Goal: Task Accomplishment & Management: Complete application form

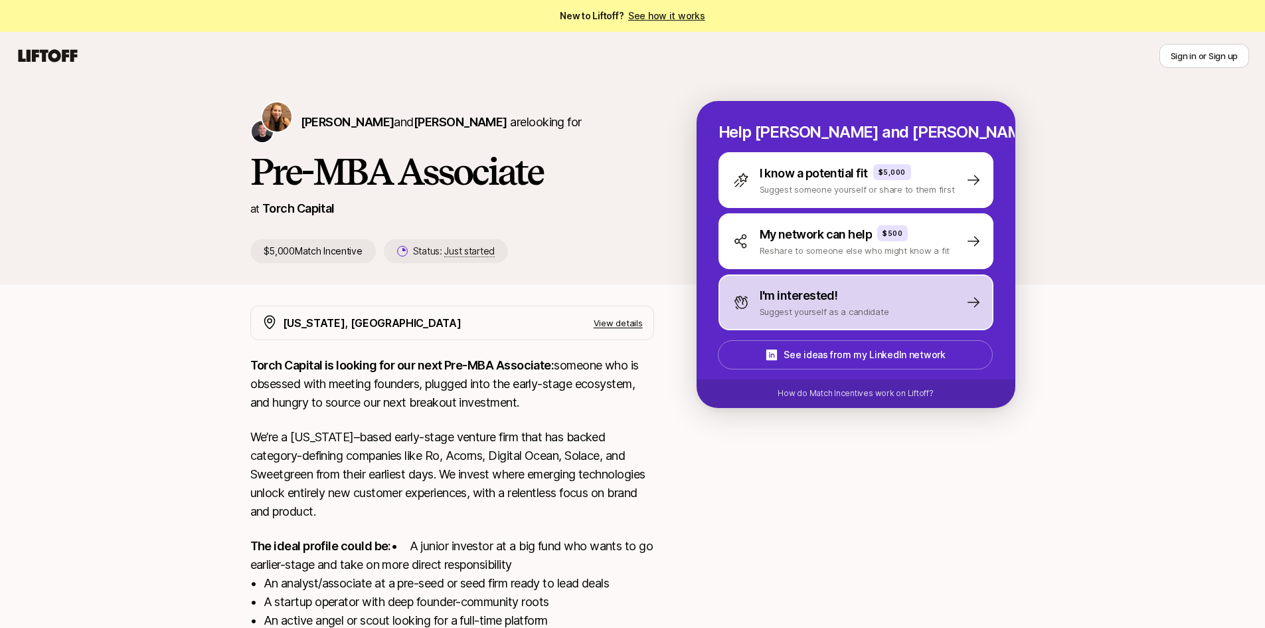
click at [769, 311] on p "Suggest yourself as a candidate" at bounding box center [825, 311] width 130 height 13
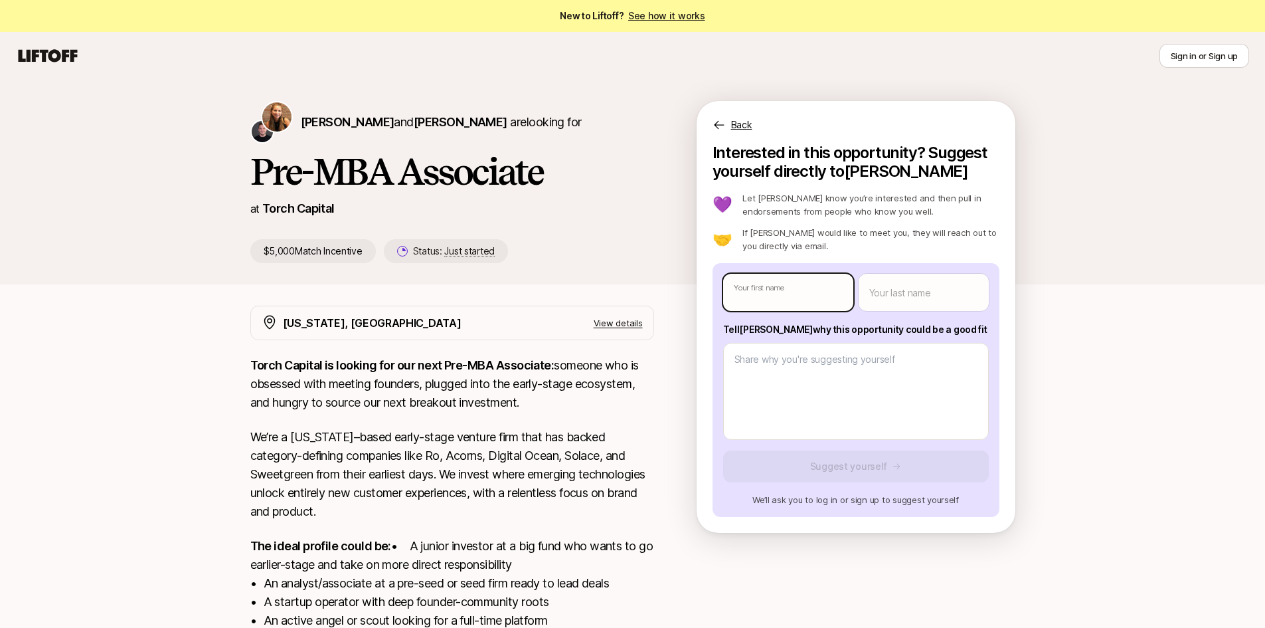
type textarea "x"
click at [776, 297] on body "New to Liftoff? See how it works Sign in or Sign up Sign in or Sign up [PERSON_…" at bounding box center [632, 314] width 1265 height 628
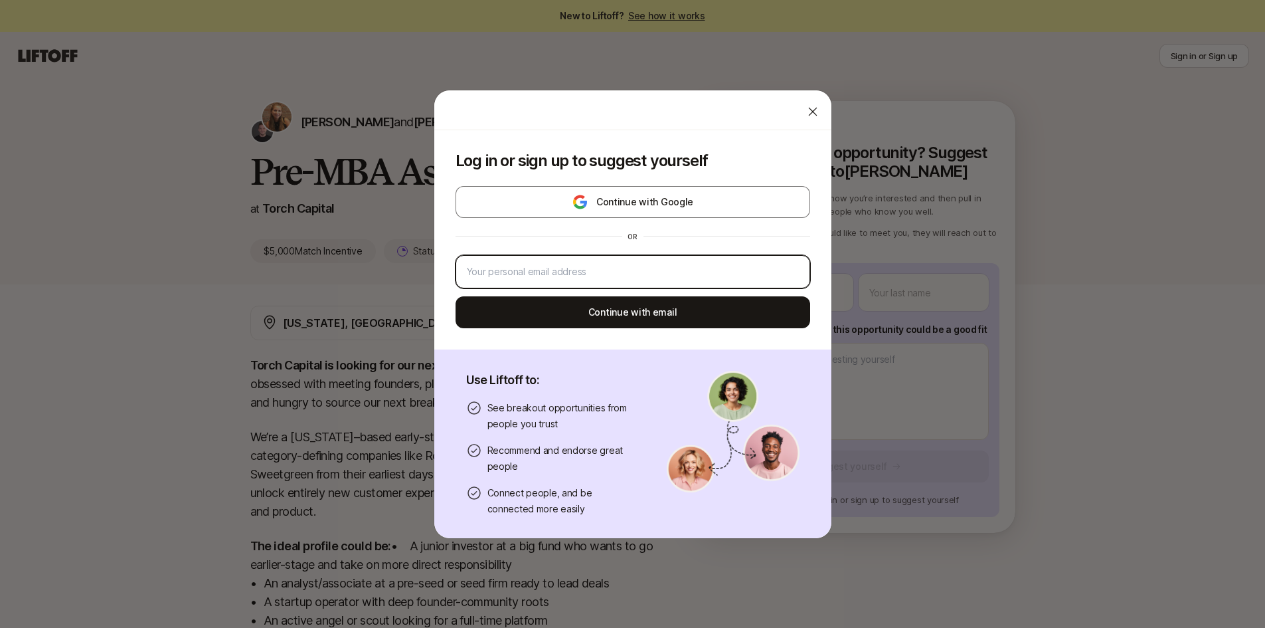
type input "[EMAIL_ADDRESS][DOMAIN_NAME]"
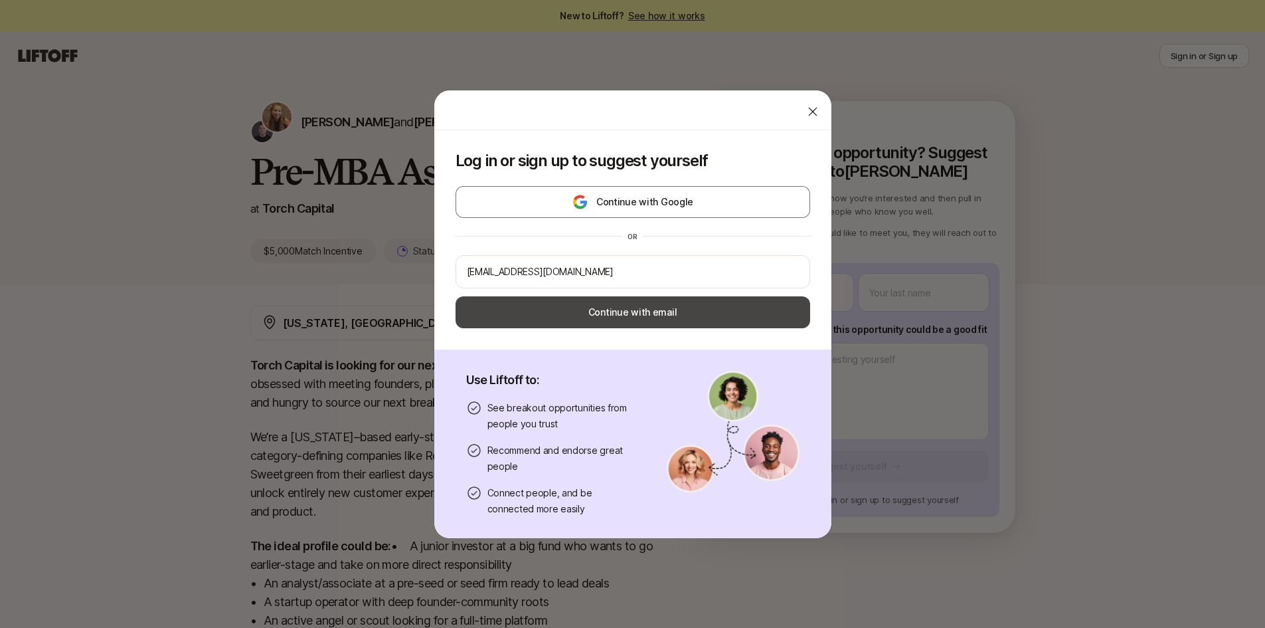
click at [715, 307] on button "Continue with email" at bounding box center [633, 312] width 355 height 32
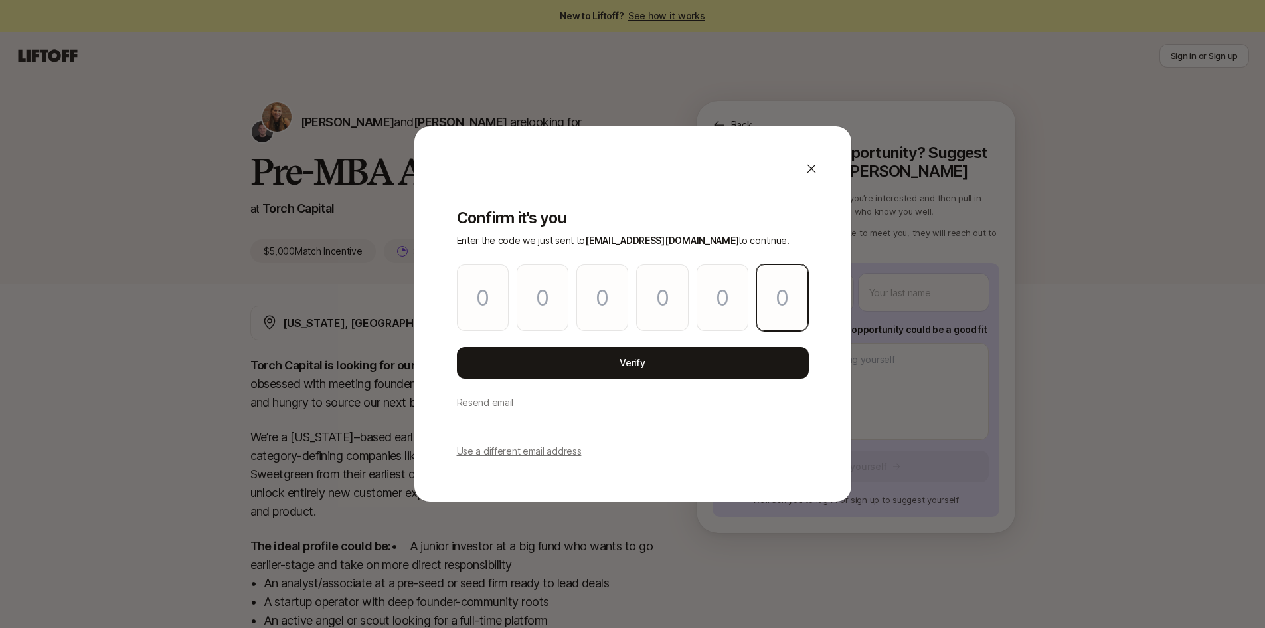
paste input "0"
type input "7"
type input "5"
type input "1"
type input "7"
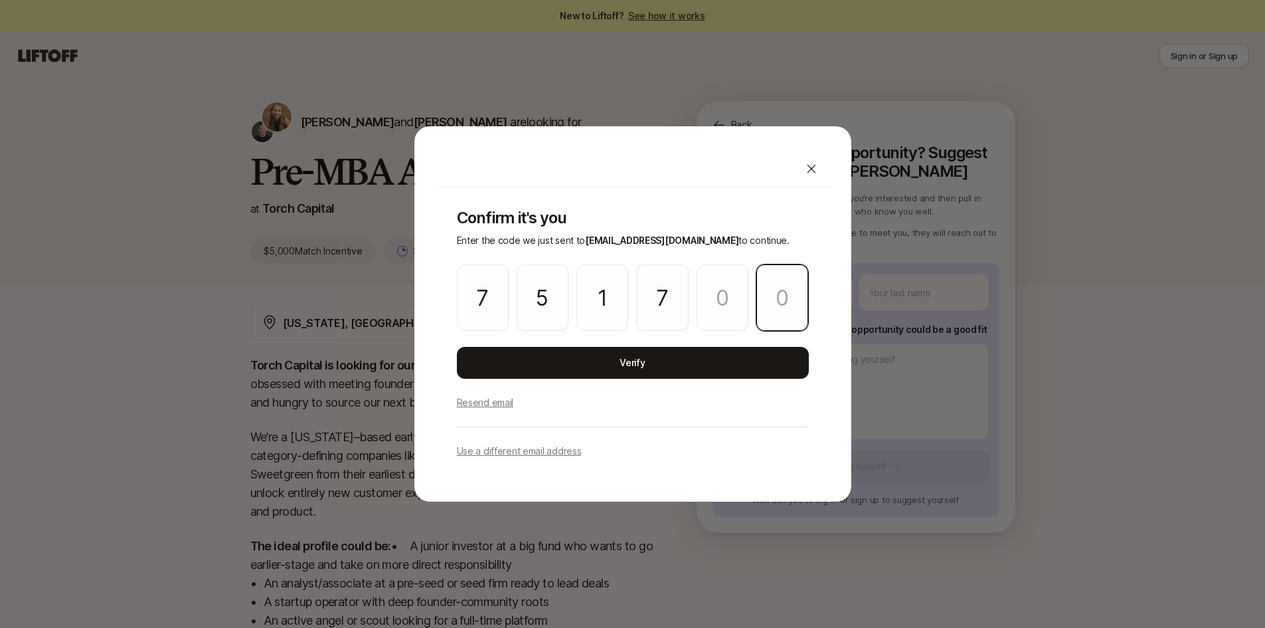
type input "1"
type input "0"
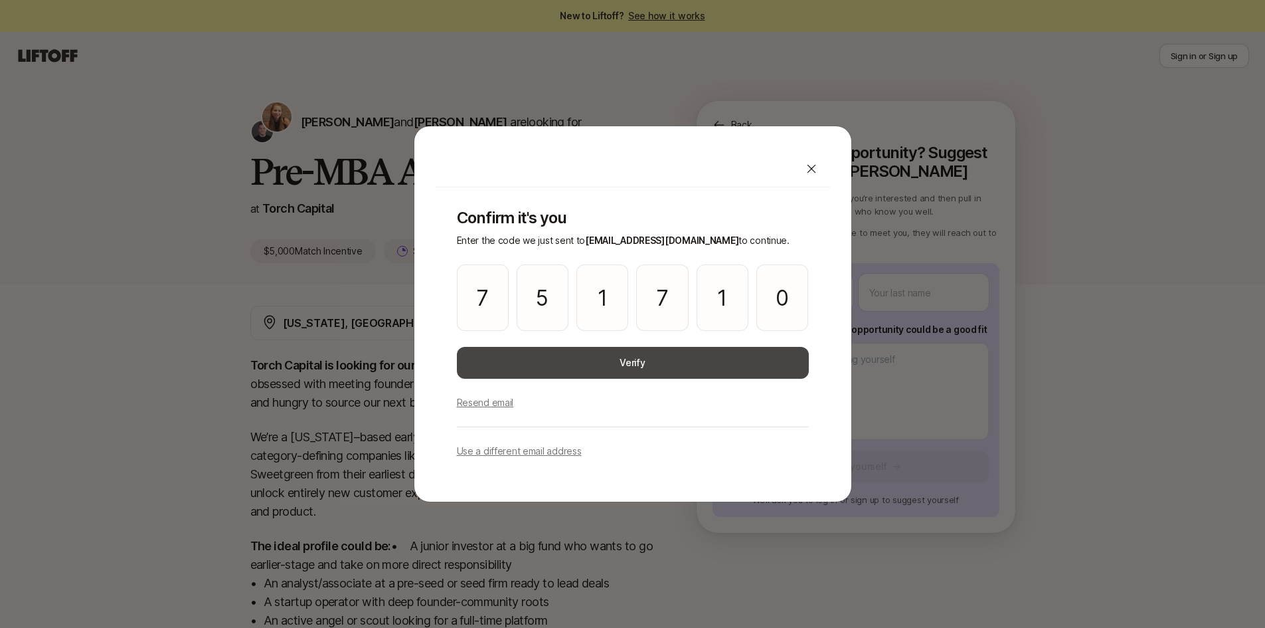
click at [614, 375] on button "Verify" at bounding box center [633, 363] width 352 height 32
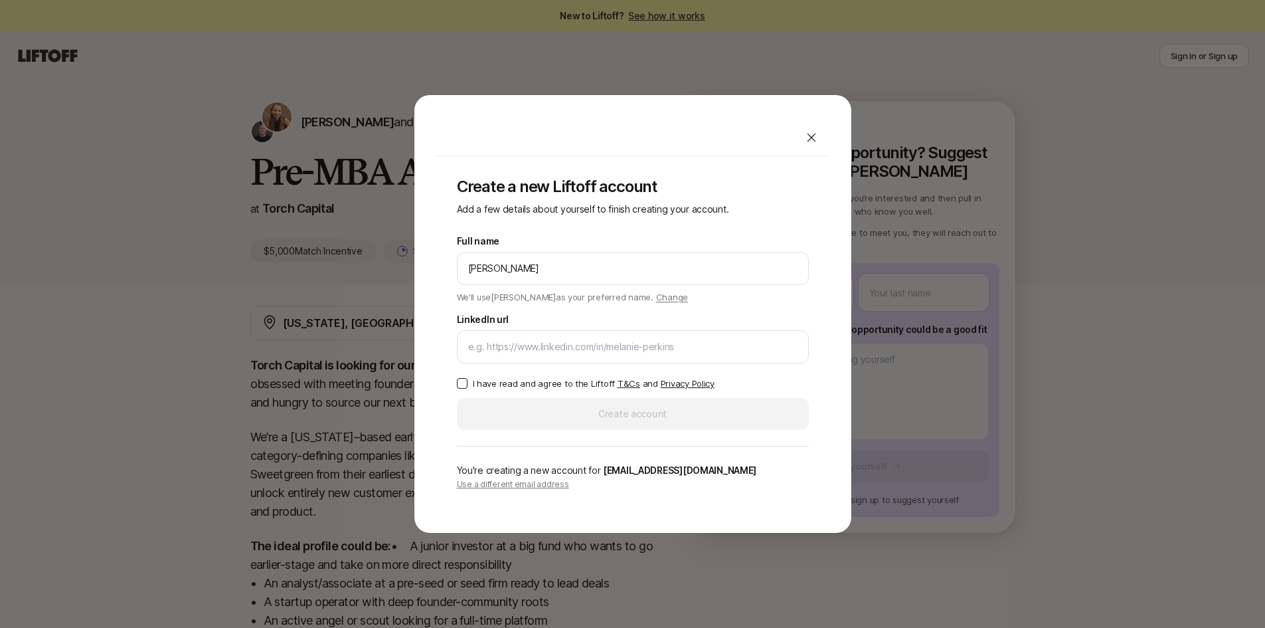
type input "[PERSON_NAME]"
click at [830, 271] on div "Create a new Liftoff account Add a few details about yourself to finish creatin…" at bounding box center [633, 333] width 394 height 355
click at [584, 337] on div at bounding box center [633, 346] width 352 height 33
click at [572, 339] on input "LinkedIn url" at bounding box center [632, 347] width 329 height 16
paste input "[URL][DOMAIN_NAME]"
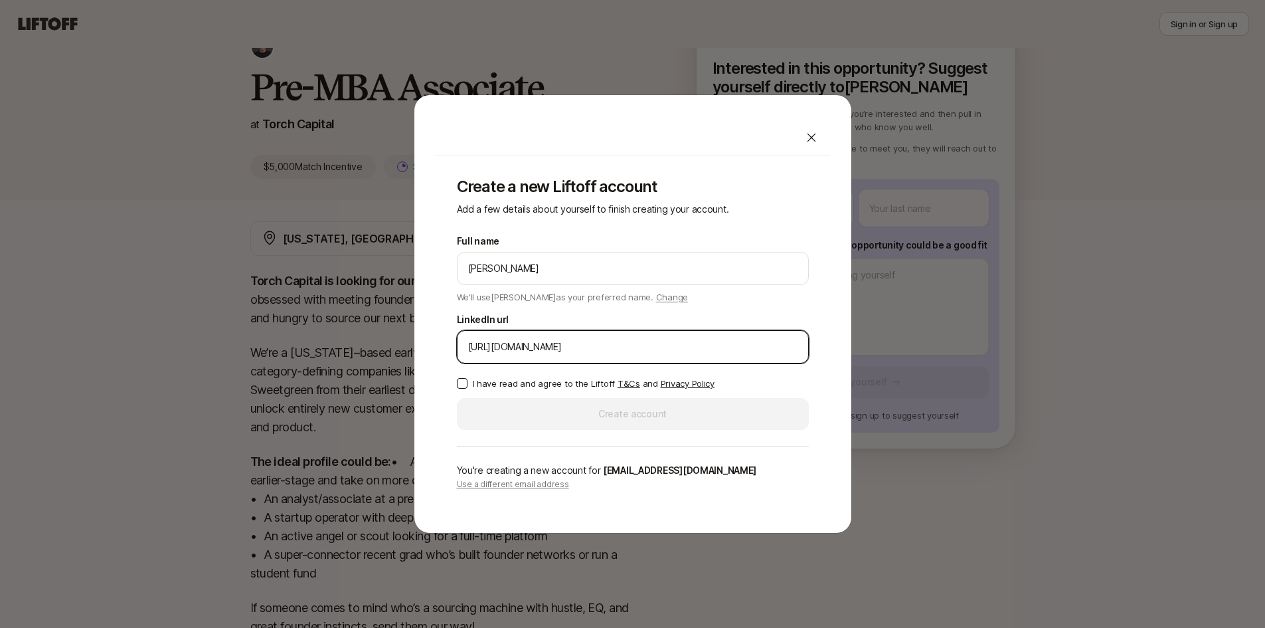
scroll to position [196, 0]
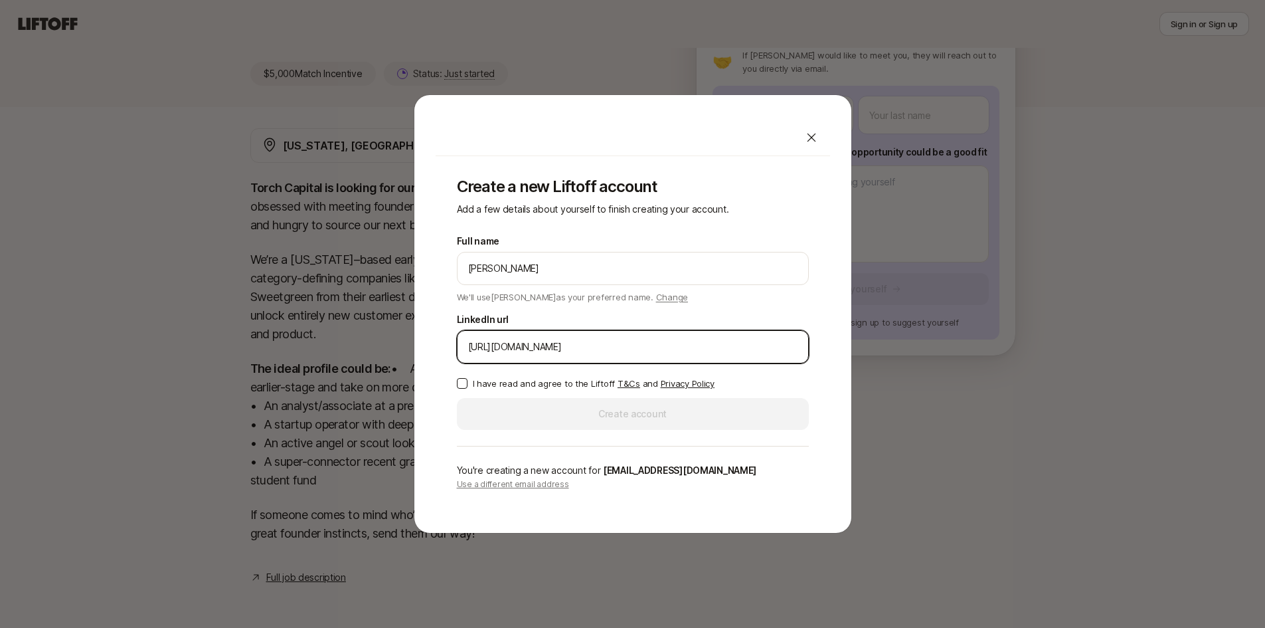
type input "[URL][DOMAIN_NAME]"
click at [490, 375] on div "Full name [PERSON_NAME] We'll use [PERSON_NAME] as your preferred name. Change …" at bounding box center [633, 331] width 352 height 197
click at [461, 381] on button "I have read and agree to the Liftoff T&Cs and Privacy Policy" at bounding box center [462, 383] width 11 height 11
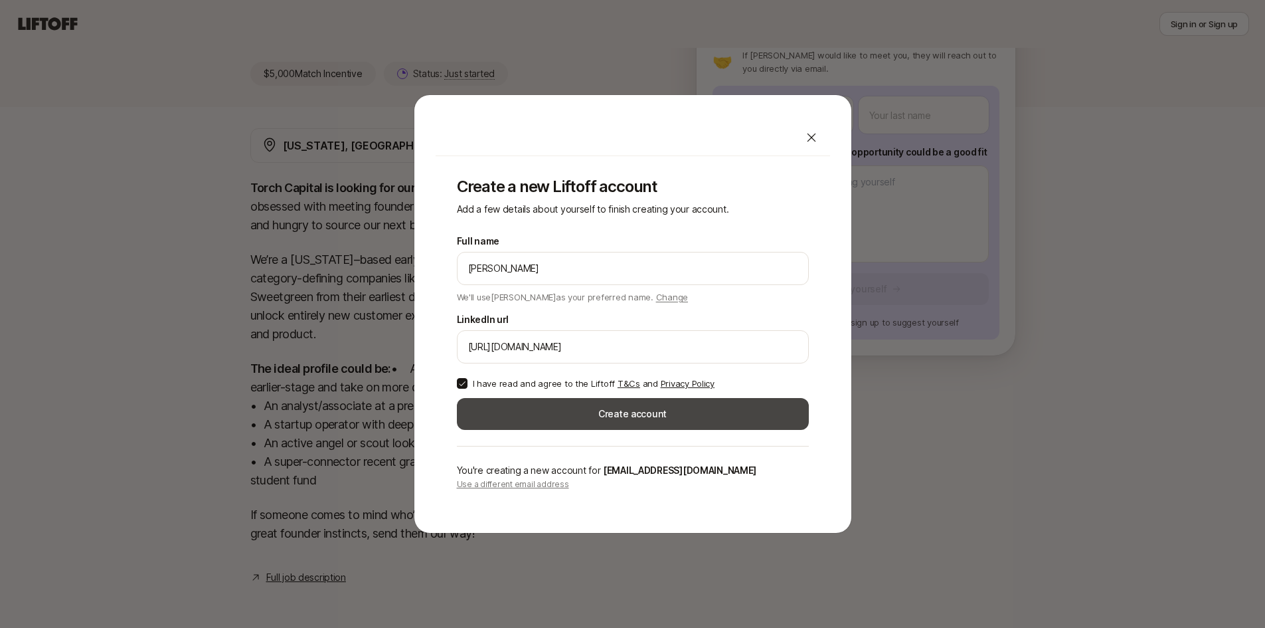
click at [495, 415] on button "Create account" at bounding box center [633, 414] width 352 height 32
type textarea "x"
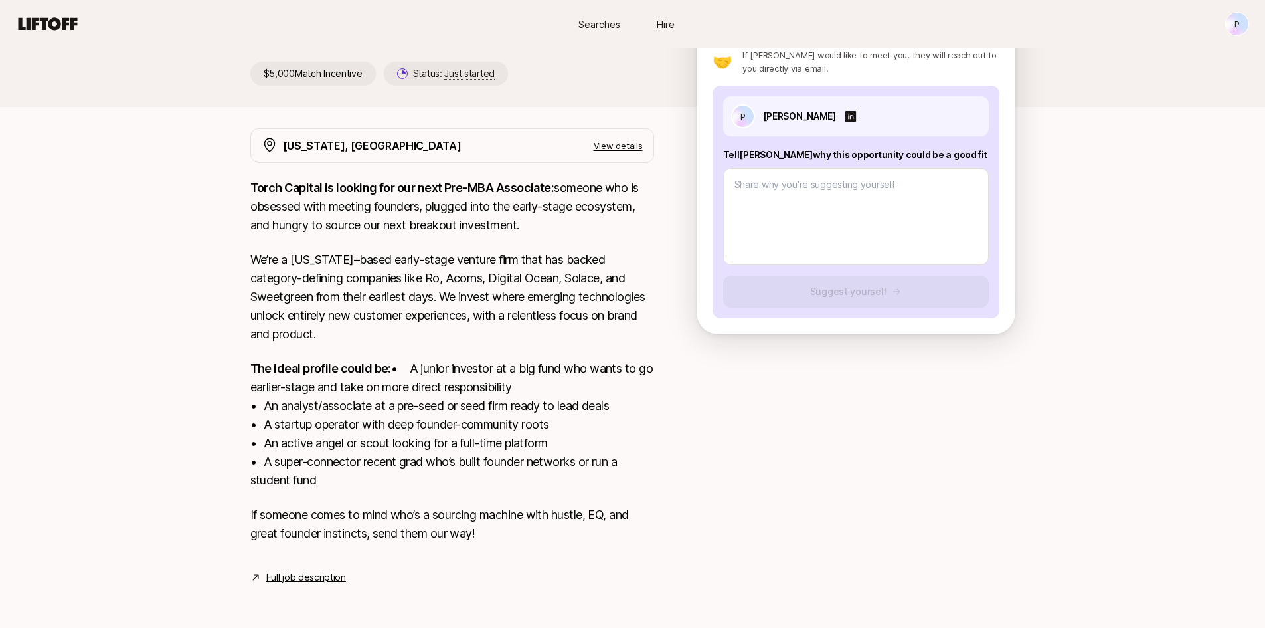
scroll to position [196, 0]
click at [302, 576] on link "Full job description" at bounding box center [306, 577] width 80 height 16
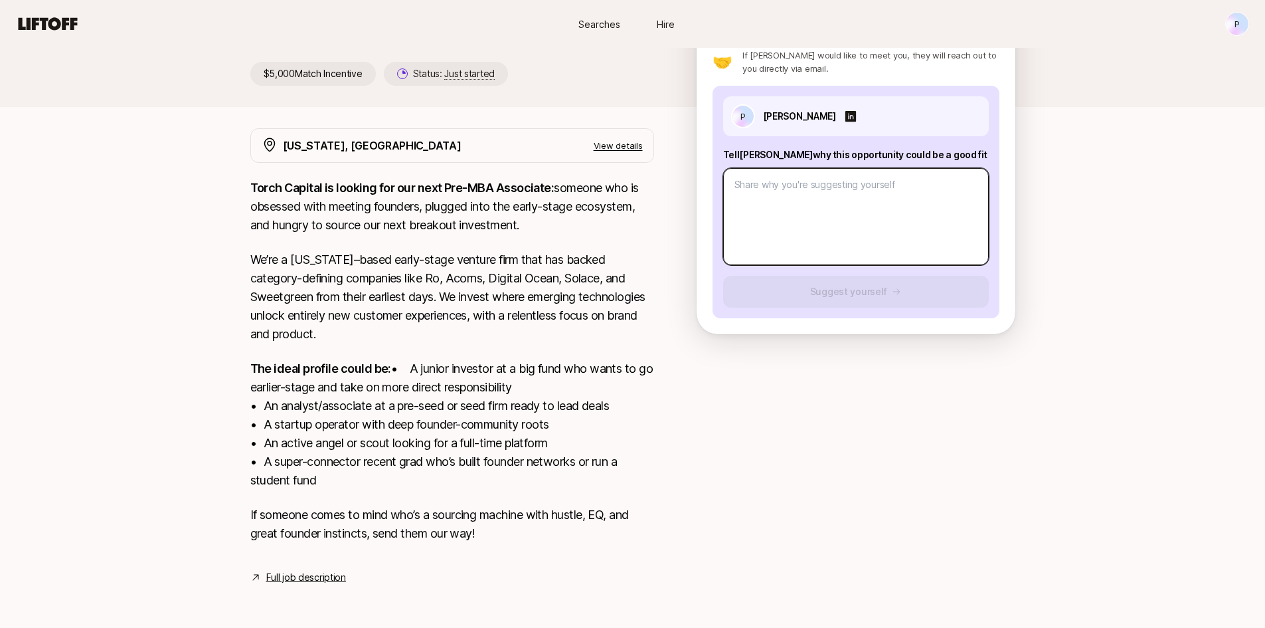
click at [806, 177] on textarea at bounding box center [856, 216] width 266 height 97
